Goal: Information Seeking & Learning: Learn about a topic

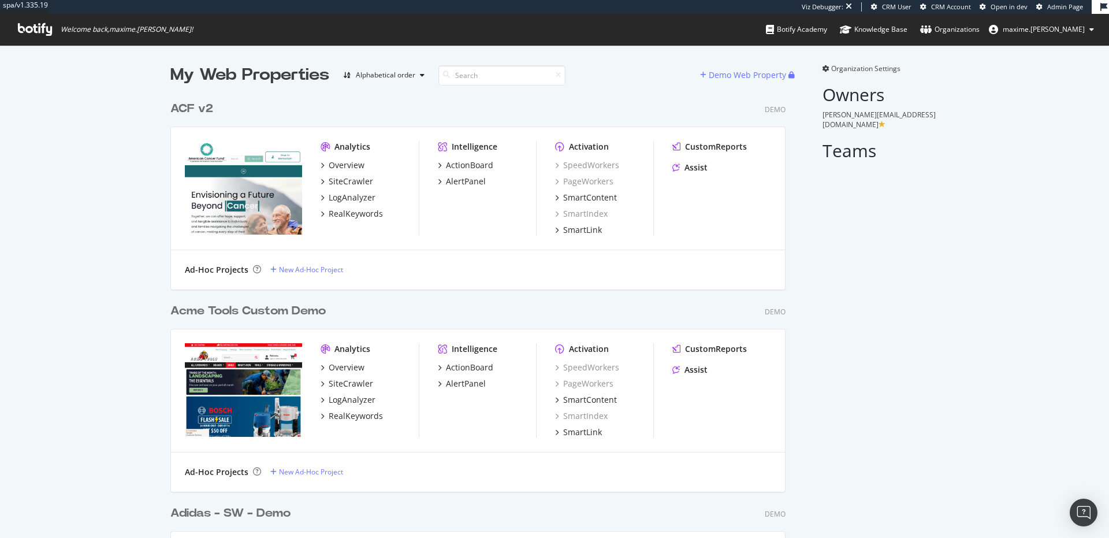
scroll to position [6110, 624]
type input "faire"
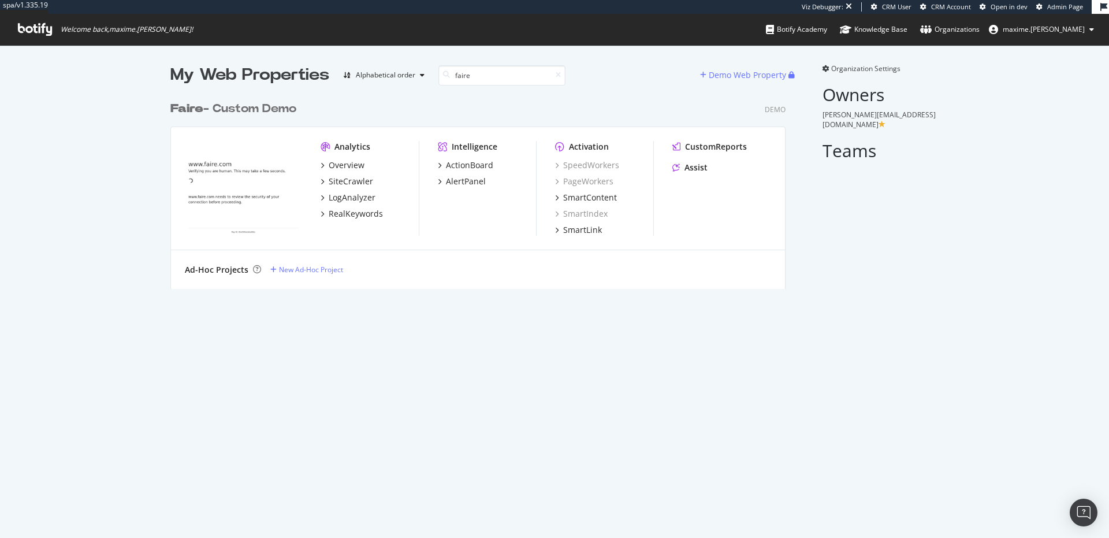
click at [223, 173] on img "grid" at bounding box center [243, 188] width 117 height 94
click at [228, 177] on img "grid" at bounding box center [243, 188] width 117 height 94
click at [240, 204] on img "grid" at bounding box center [243, 188] width 117 height 94
click at [369, 215] on div "RealKeywords" at bounding box center [356, 214] width 54 height 12
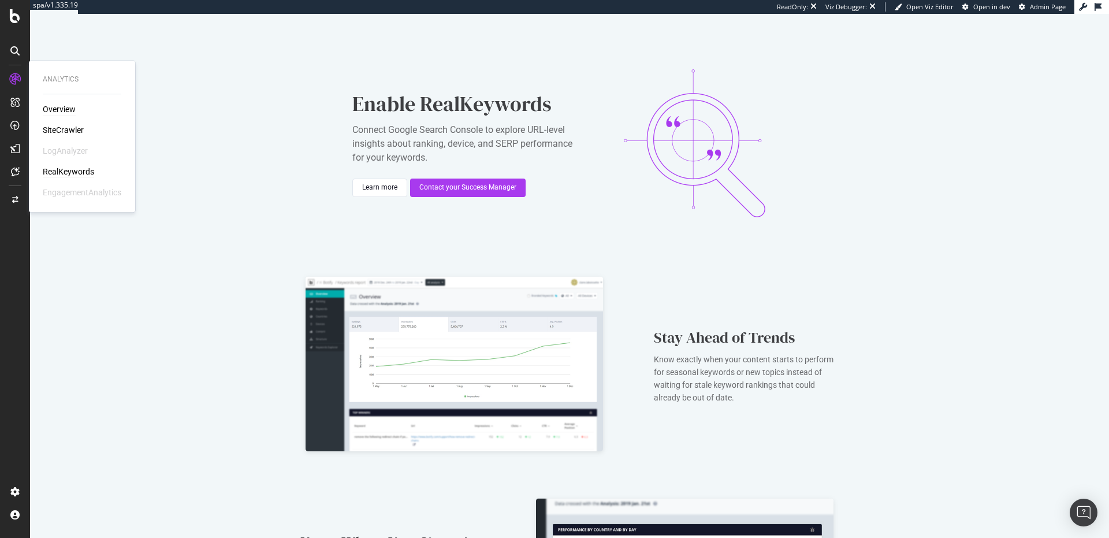
click at [54, 115] on div "Overview" at bounding box center [59, 109] width 33 height 12
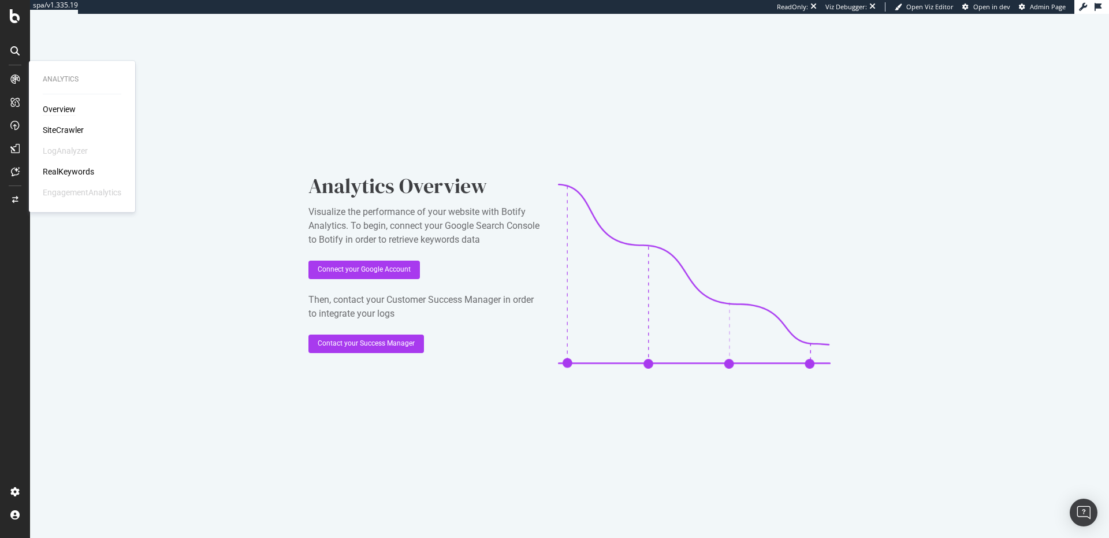
click at [54, 110] on div "Overview" at bounding box center [59, 109] width 33 height 12
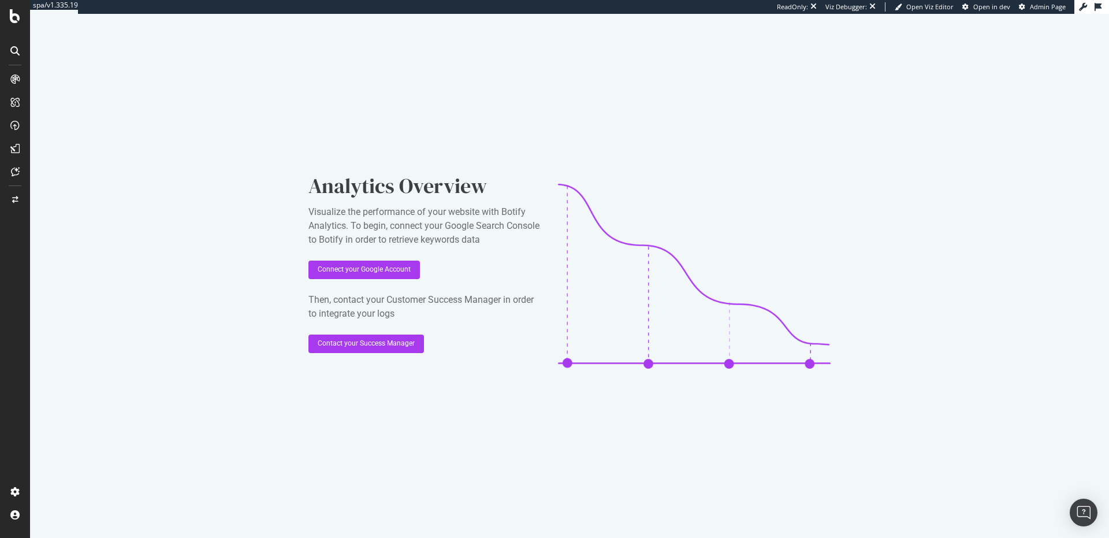
click at [14, 29] on div at bounding box center [15, 269] width 30 height 538
click at [14, 49] on icon at bounding box center [14, 50] width 9 height 9
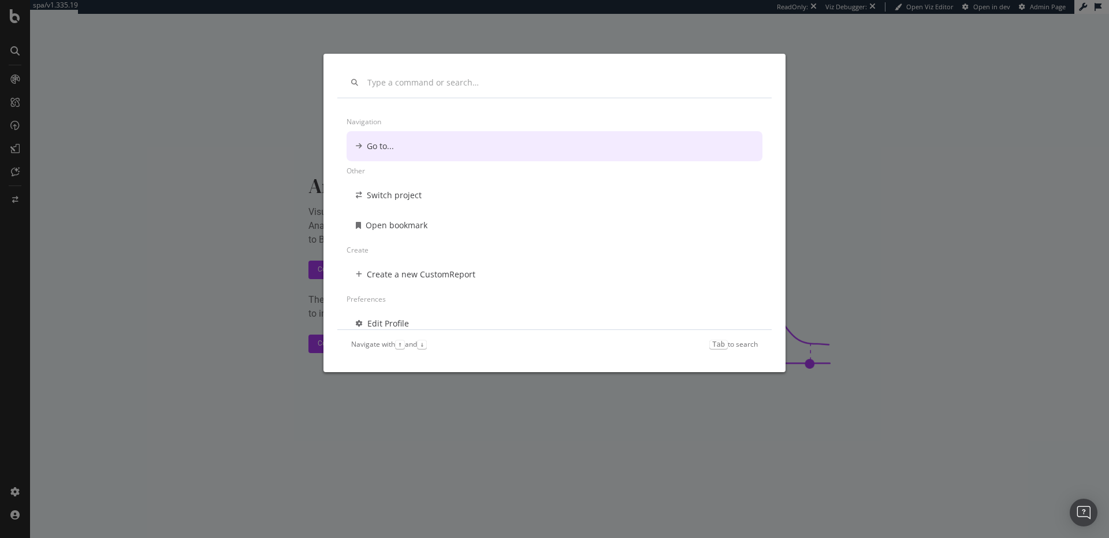
click at [14, 49] on div "Navigation Go to... Other Switch project Open bookmark Create Create a new Cust…" at bounding box center [554, 269] width 1109 height 538
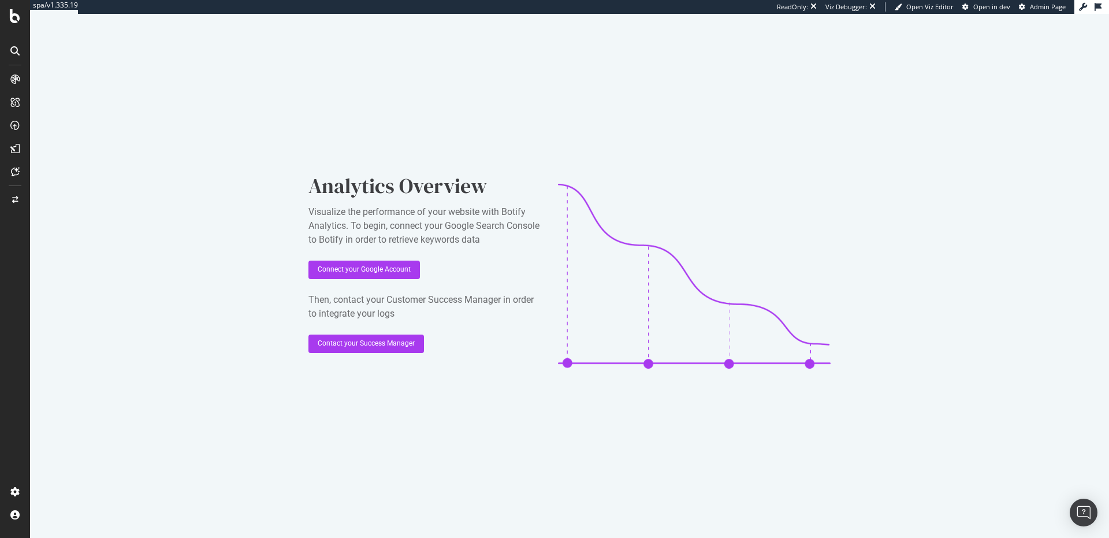
click at [118, 95] on div "Analytics Overview Visualize the performance of your website with Botify Analyt…" at bounding box center [569, 276] width 1079 height 524
click at [18, 18] on icon at bounding box center [15, 16] width 10 height 14
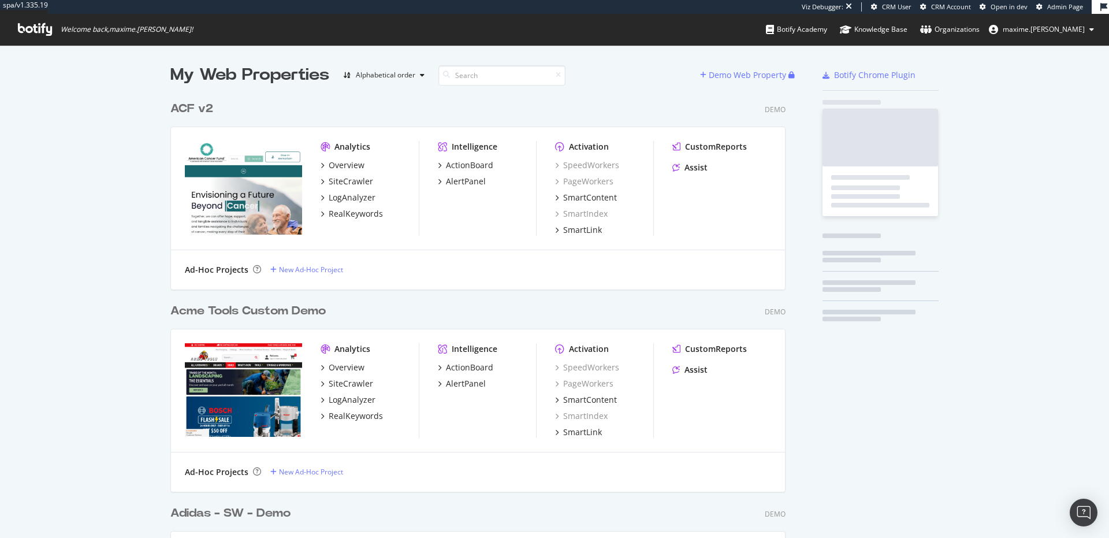
scroll to position [6317, 624]
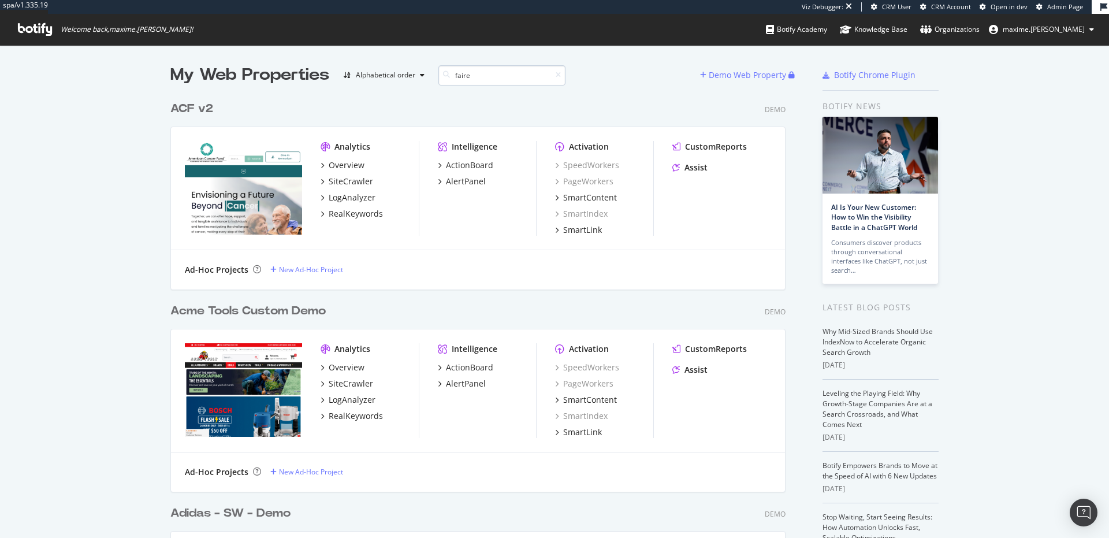
type input "faire"
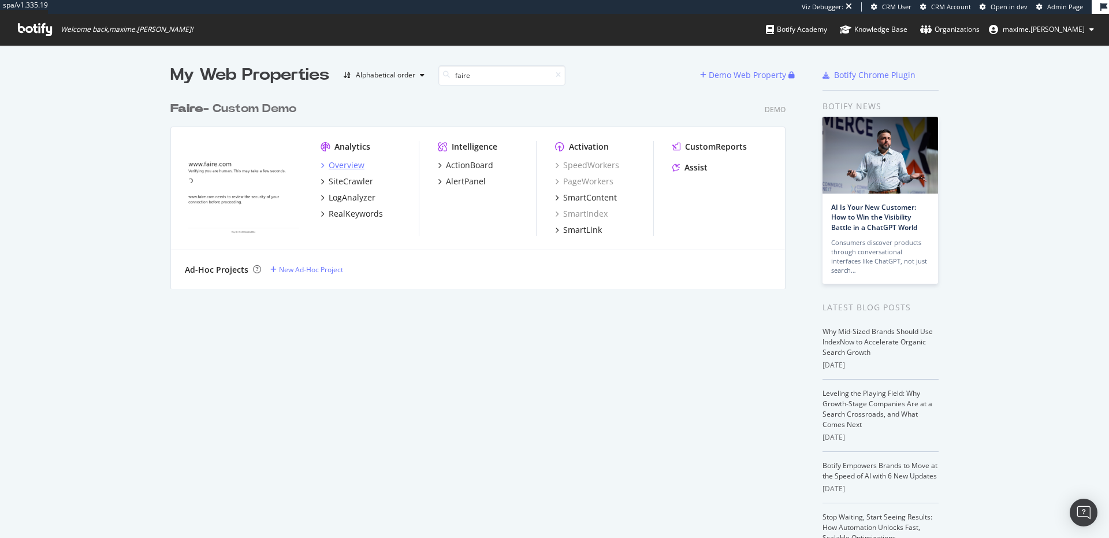
click at [344, 162] on div "Overview" at bounding box center [347, 165] width 36 height 12
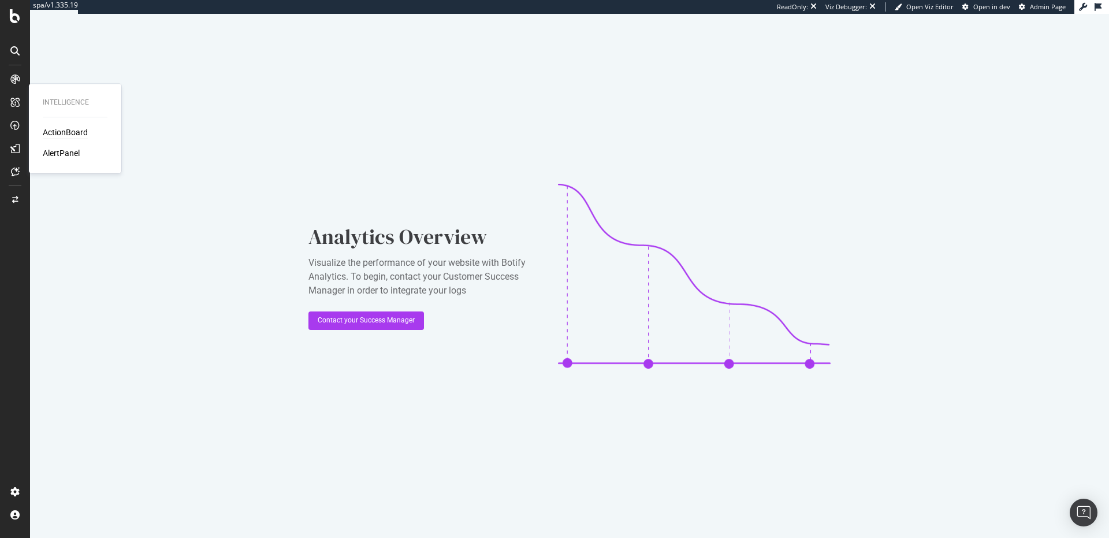
click at [46, 129] on div "ActionBoard" at bounding box center [65, 132] width 45 height 12
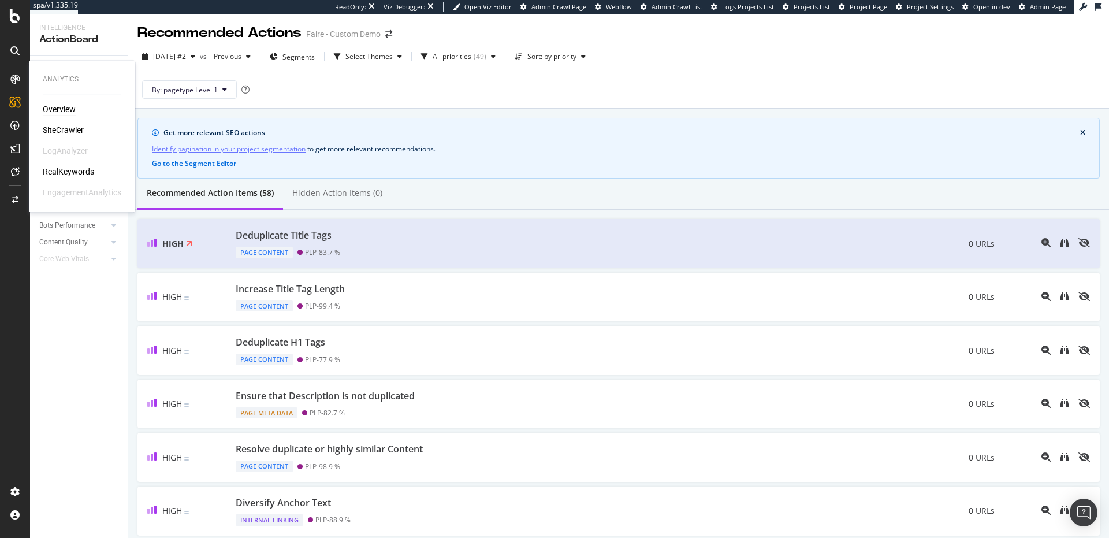
click at [64, 108] on div "Overview" at bounding box center [59, 109] width 33 height 12
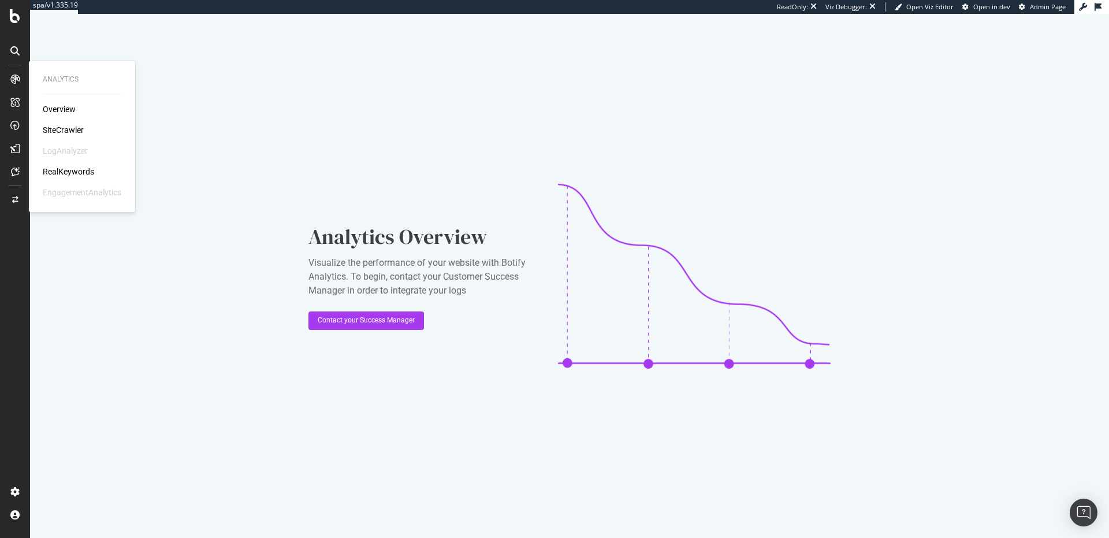
click at [79, 169] on div "RealKeywords" at bounding box center [68, 172] width 51 height 12
